Goal: Information Seeking & Learning: Learn about a topic

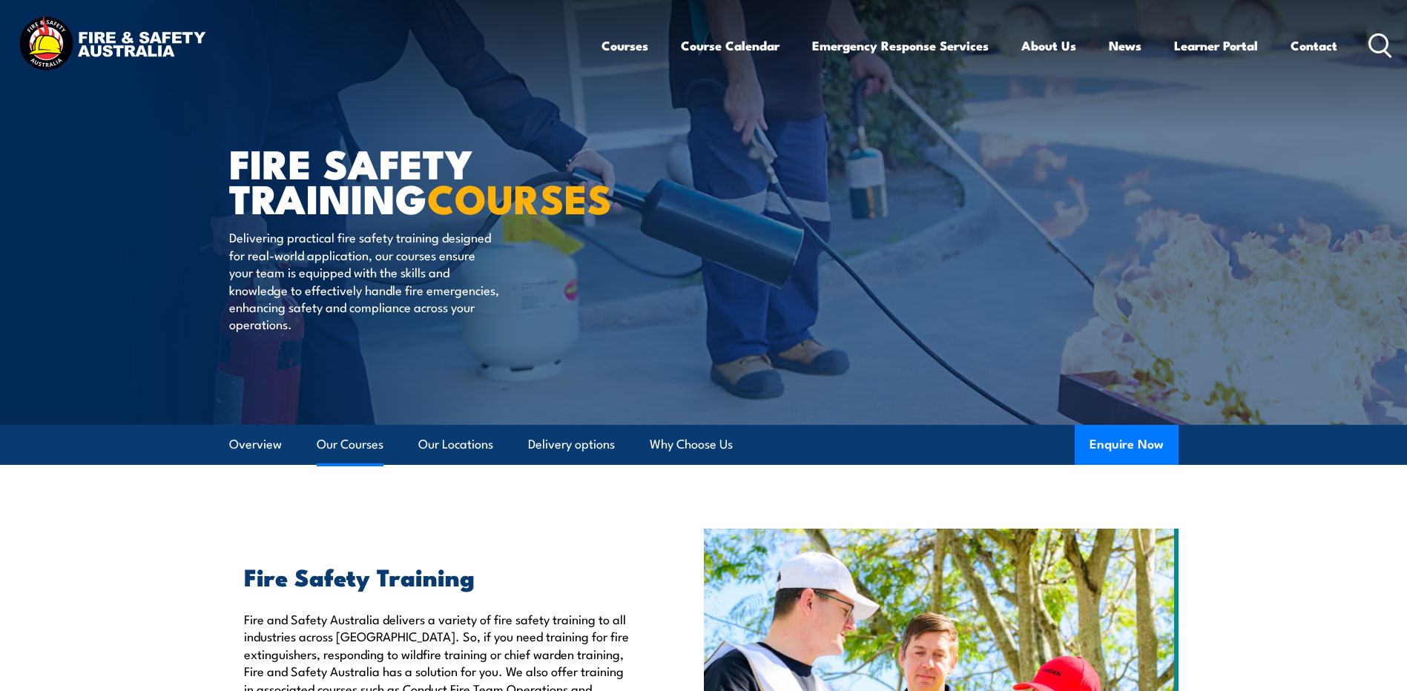
click at [352, 448] on link "Our Courses" at bounding box center [350, 444] width 67 height 39
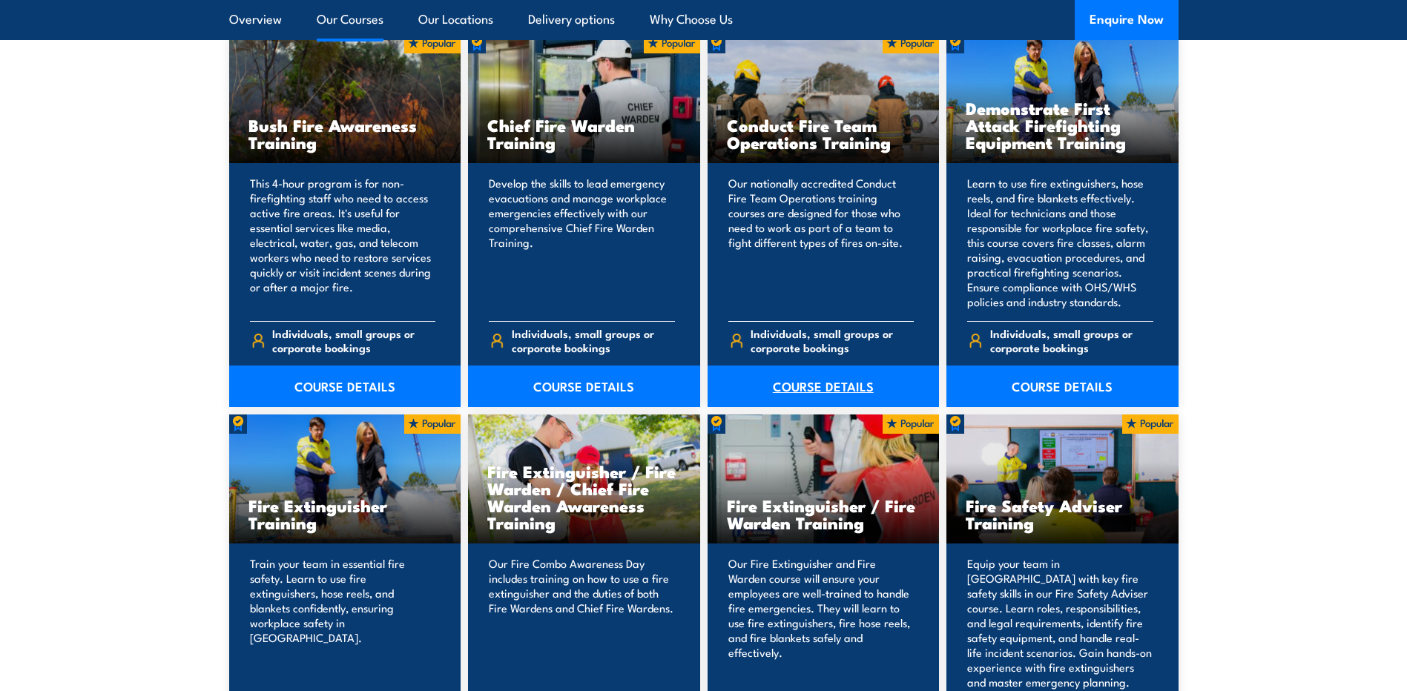
scroll to position [1348, 0]
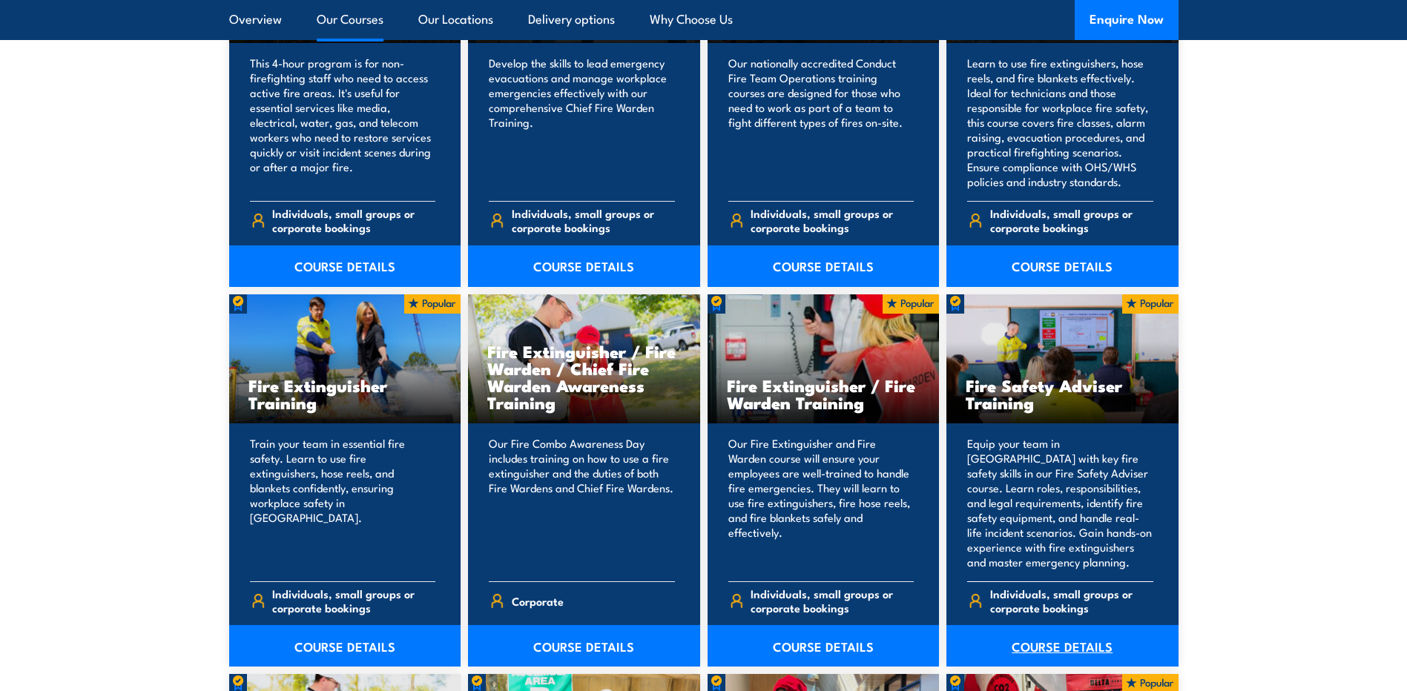
click at [1058, 642] on link "COURSE DETAILS" at bounding box center [1062, 646] width 232 height 42
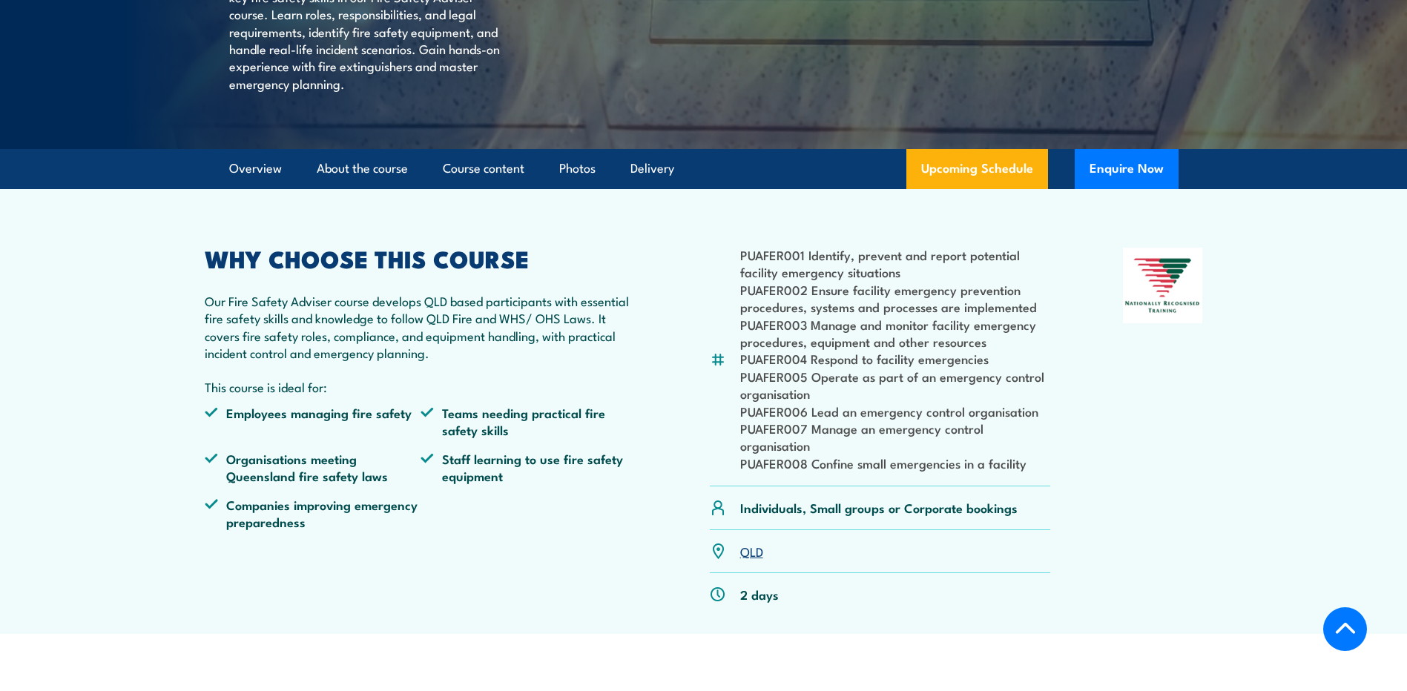
scroll to position [297, 0]
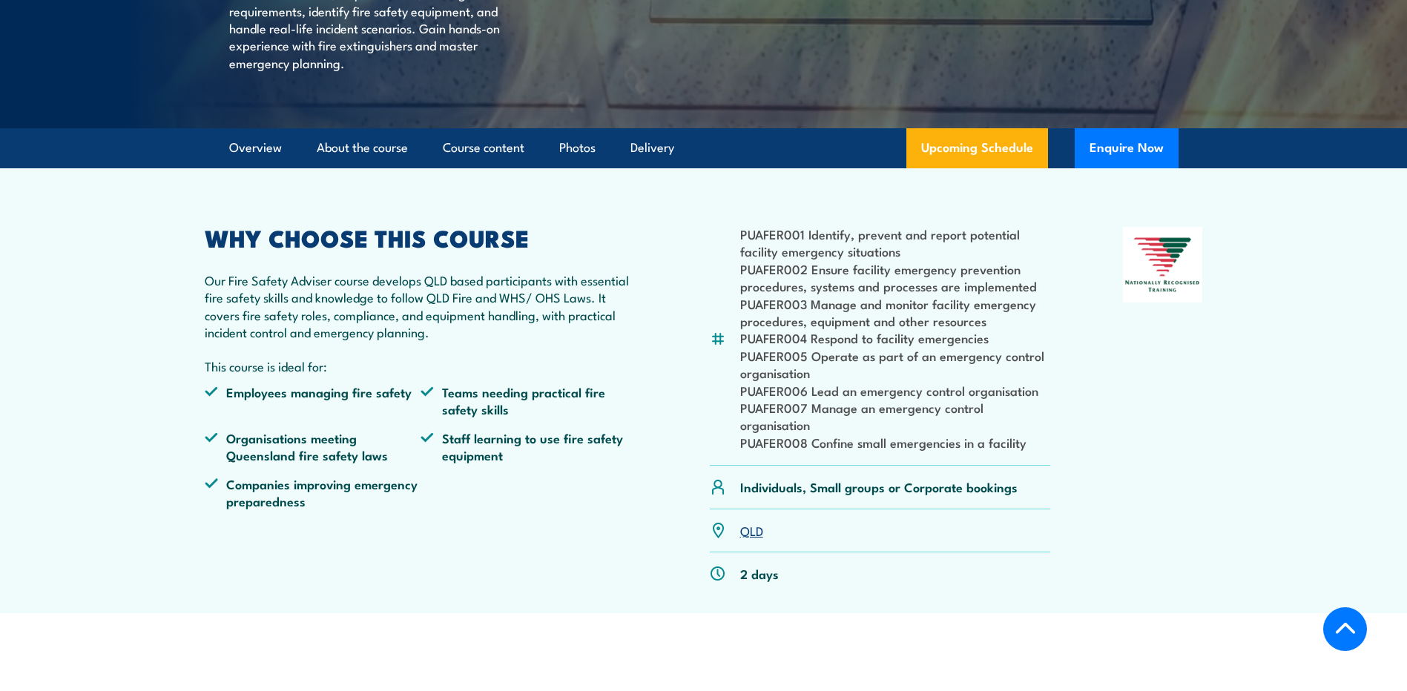
click at [751, 539] on link "QLD" at bounding box center [751, 530] width 23 height 18
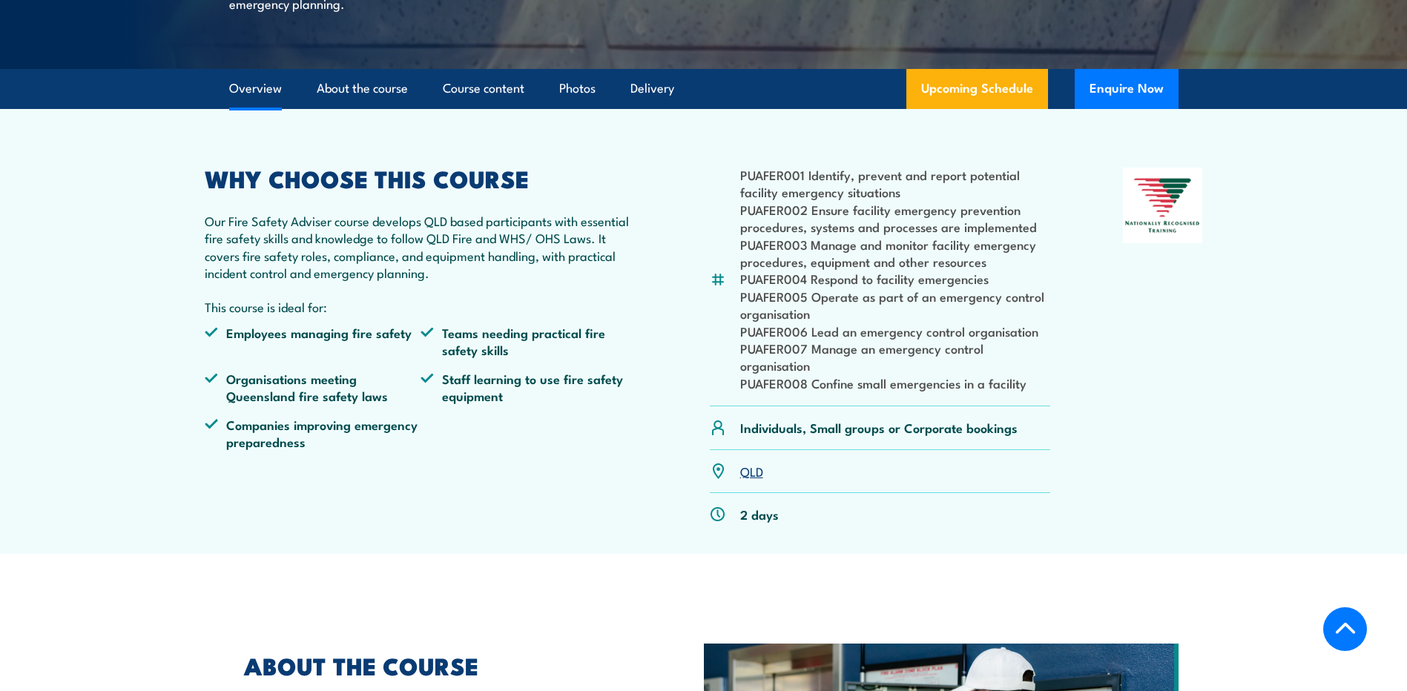
scroll to position [371, 0]
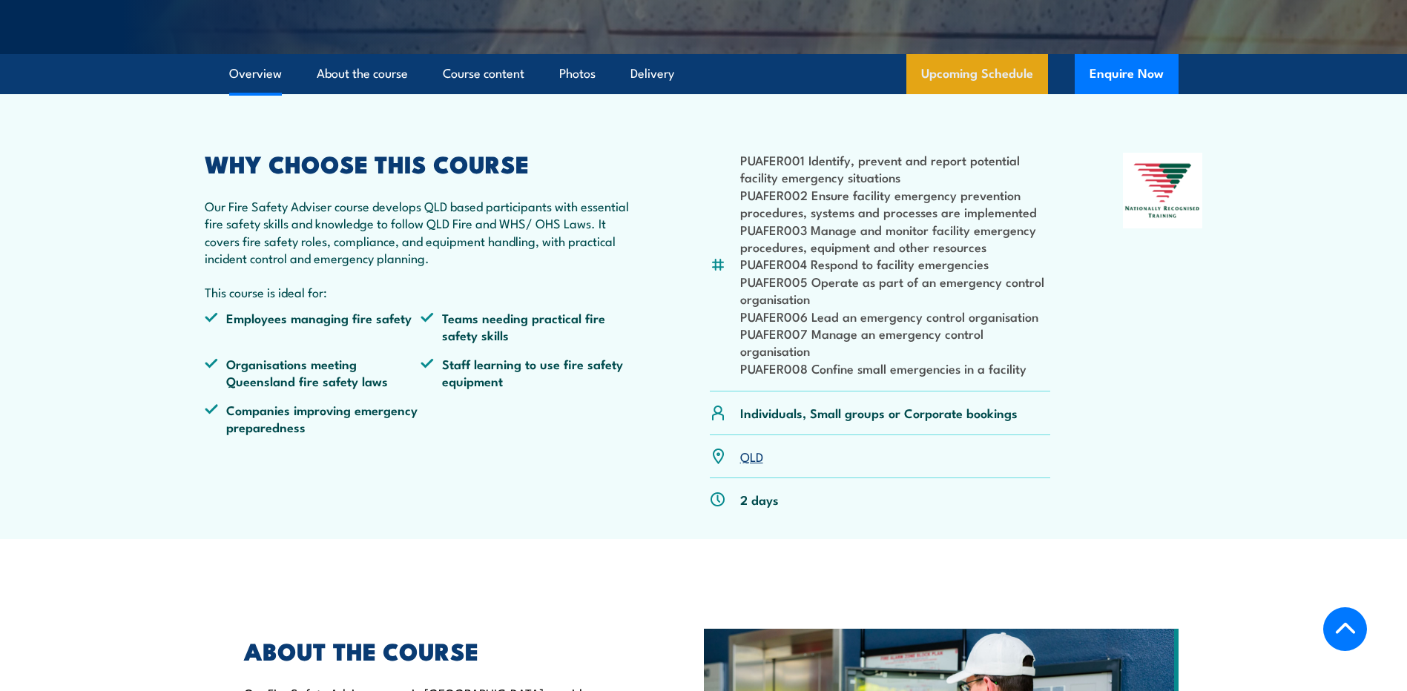
click at [969, 94] on link "Upcoming Schedule" at bounding box center [977, 74] width 142 height 40
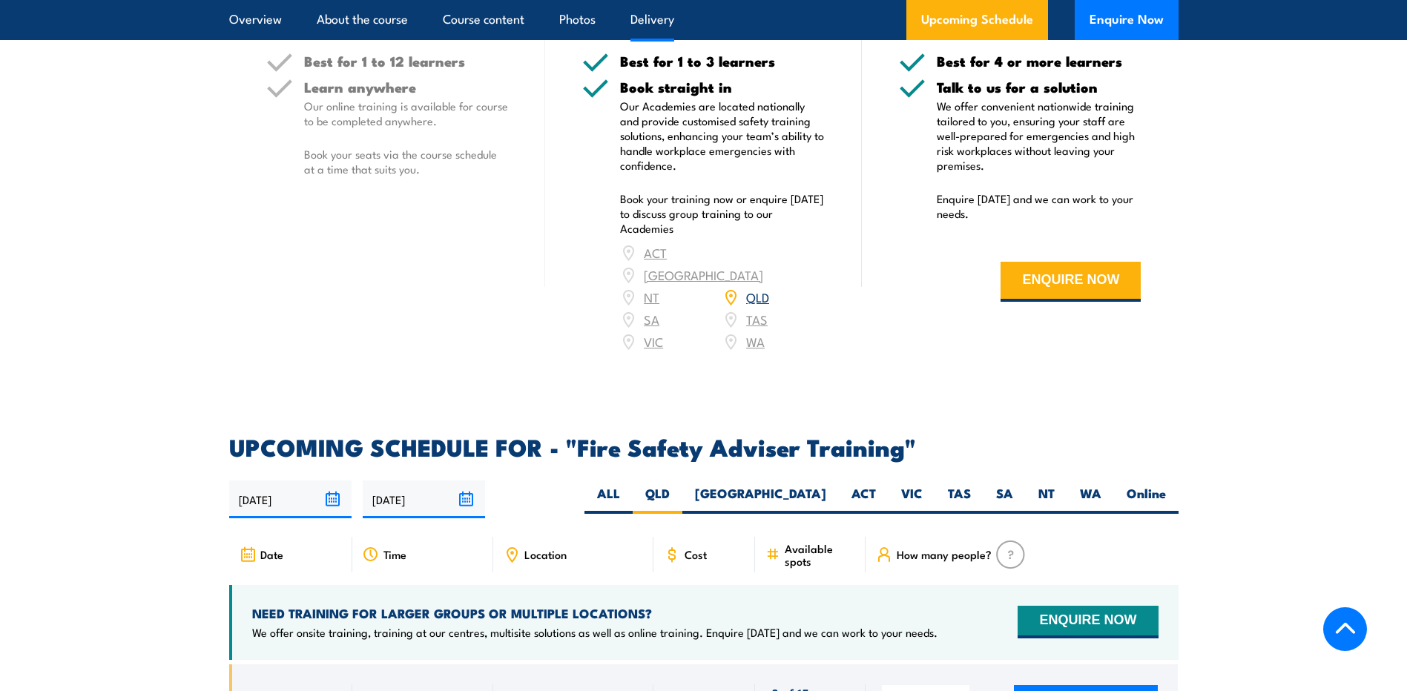
scroll to position [1759, 0]
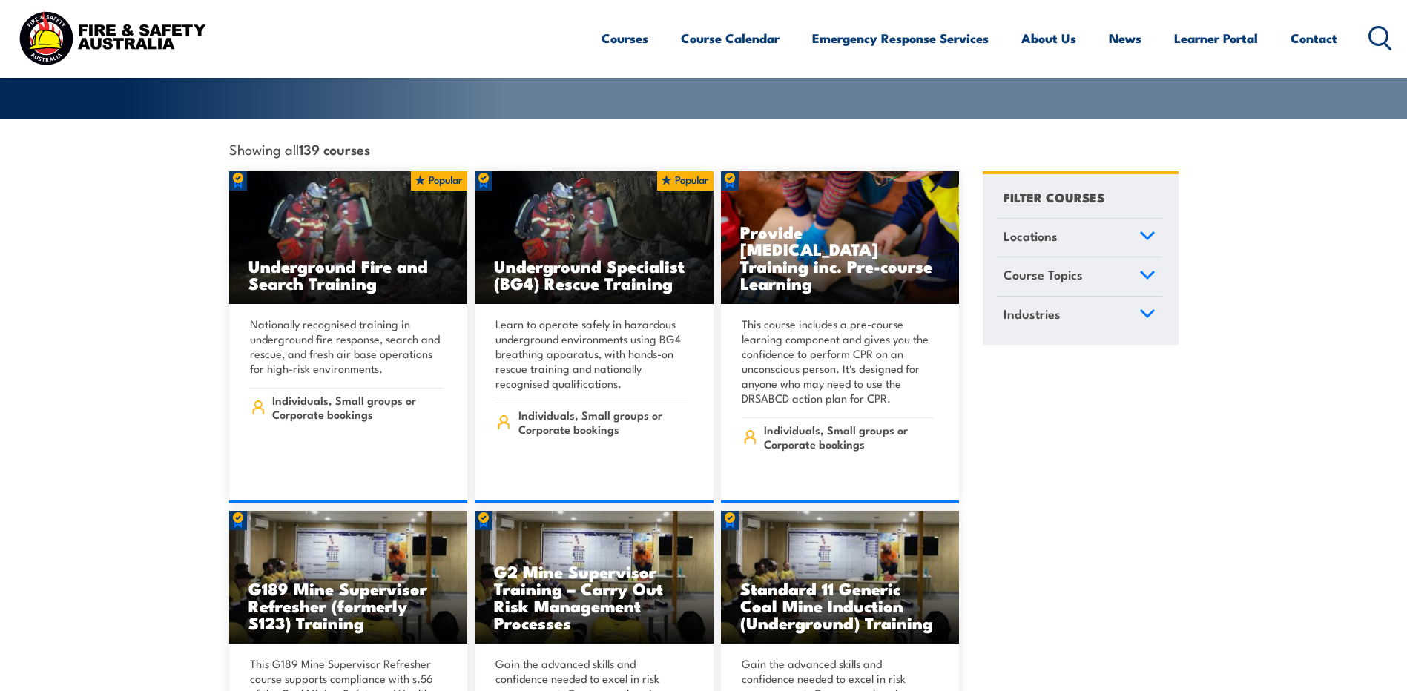
scroll to position [445, 0]
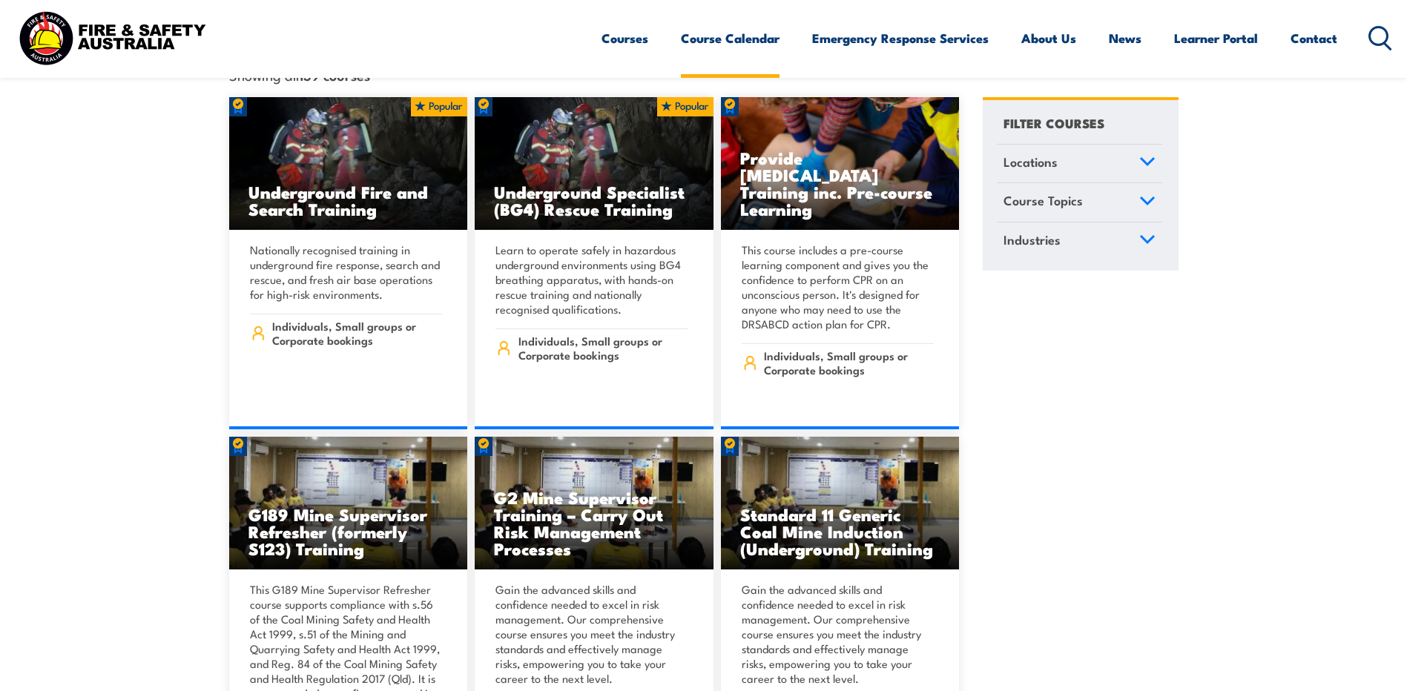
click at [734, 48] on link "Course Calendar" at bounding box center [730, 38] width 99 height 39
click at [729, 42] on link "Course Calendar" at bounding box center [730, 38] width 99 height 39
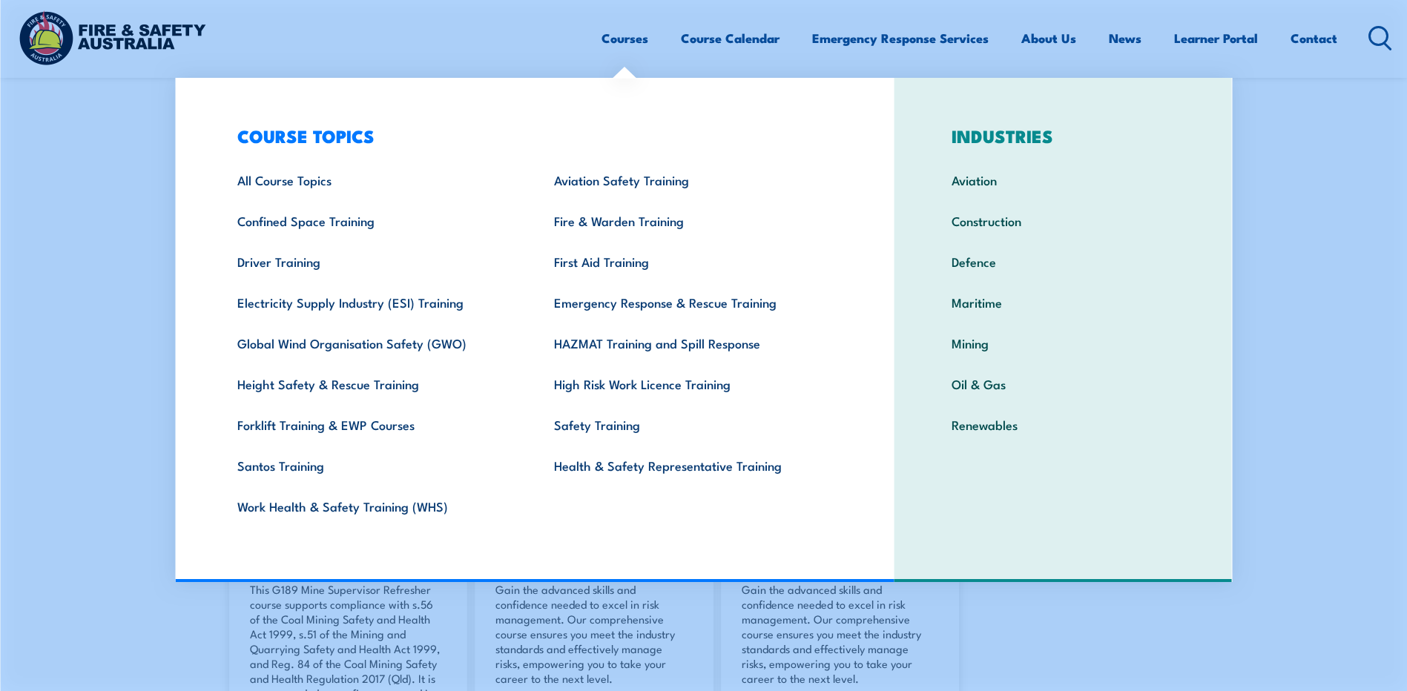
click at [632, 38] on link "Courses" at bounding box center [625, 38] width 47 height 39
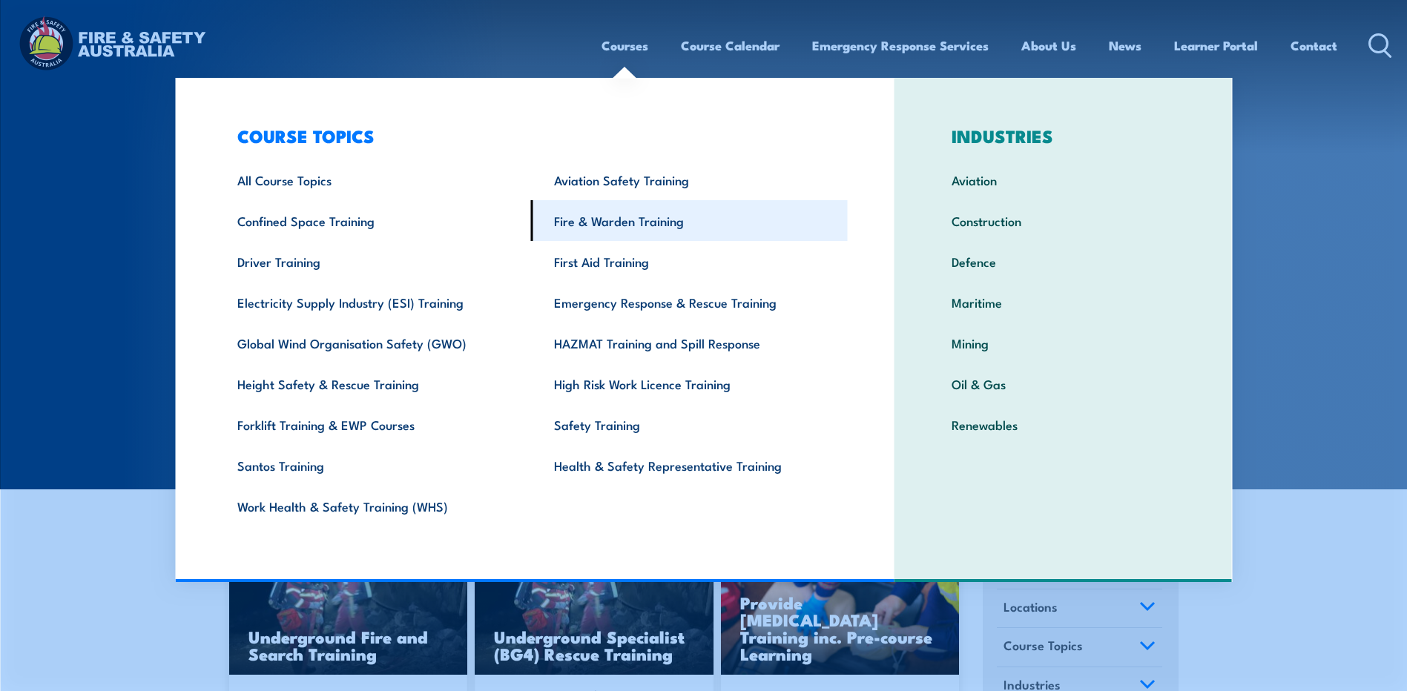
click at [653, 223] on link "Fire & Warden Training" at bounding box center [689, 220] width 317 height 41
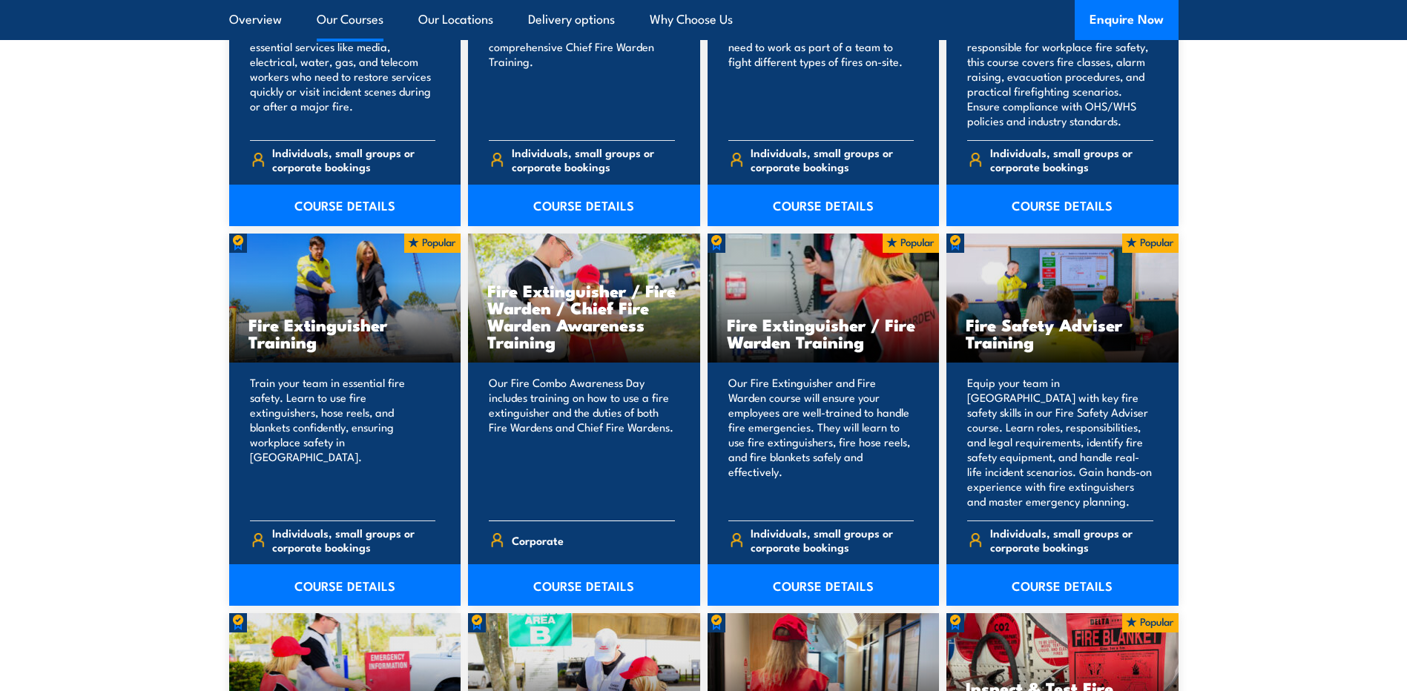
scroll to position [1409, 0]
click at [1041, 590] on link "COURSE DETAILS" at bounding box center [1062, 585] width 232 height 42
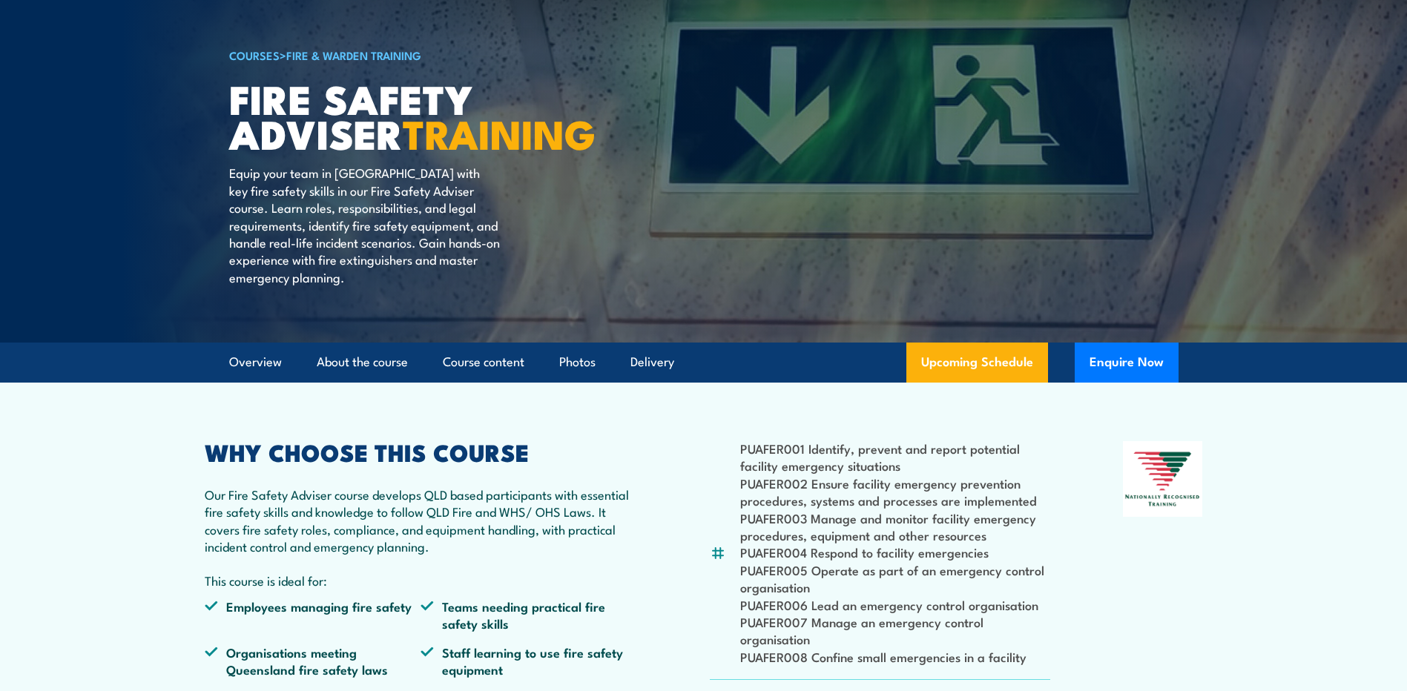
scroll to position [148, 0]
